Goal: Transaction & Acquisition: Download file/media

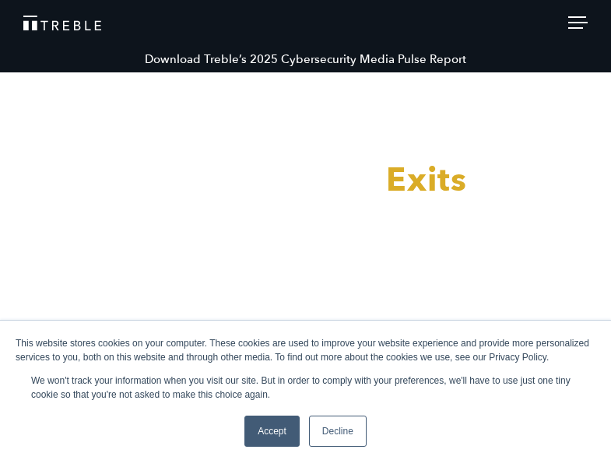
click at [150, 55] on link "Download Treble’s 2025 Cybersecurity Media Pulse Report" at bounding box center [305, 59] width 611 height 26
